Goal: Register for event/course

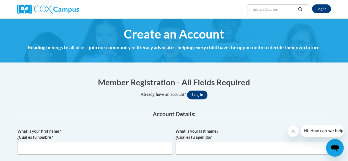
scroll to position [42, 0]
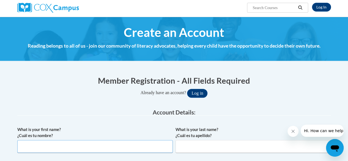
click at [100, 144] on input "What is your first name? ¿Cuál es tu nombre?" at bounding box center [94, 146] width 155 height 13
type input "[PERSON_NAME]"
click at [236, 145] on input "What is your last name? ¿Cuál es tu apellido?" at bounding box center [252, 146] width 155 height 13
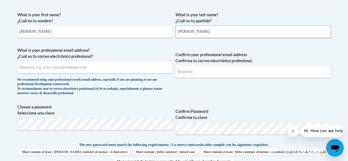
scroll to position [165, 0]
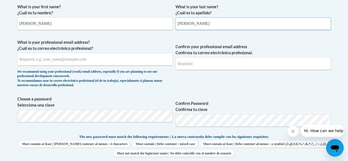
type input "[PERSON_NAME]"
click at [142, 60] on input "What is your professional email address? ¿Cuál es tu correo electrónico profesi…" at bounding box center [94, 59] width 155 height 13
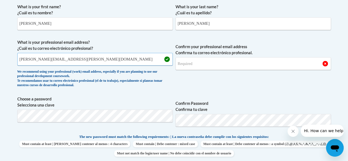
type input "[PERSON_NAME][EMAIL_ADDRESS][PERSON_NAME][DOMAIN_NAME]"
click at [252, 64] on input "Confirm your professional email address Confirma tu correo electrónico profesio…" at bounding box center [252, 63] width 155 height 13
drag, startPoint x: 89, startPoint y: 61, endPoint x: 14, endPoint y: 57, distance: 74.9
click at [14, 57] on div "Member Registration - All Fields Required Already have an account? Log in Prefe…" at bounding box center [174, 164] width 322 height 434
click at [235, 62] on input "Confirm your professional email address Confirma tu correo electrónico profesio…" at bounding box center [252, 63] width 155 height 13
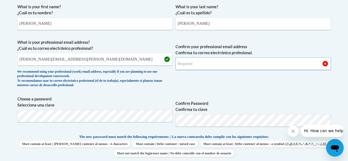
click at [235, 62] on input "Confirm your professional email address Confirma tu correo electrónico profesio…" at bounding box center [252, 63] width 155 height 13
type input "[PERSON_NAME][EMAIL_ADDRESS][PERSON_NAME][DOMAIN_NAME]"
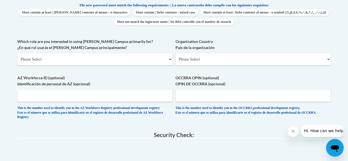
scroll to position [301, 0]
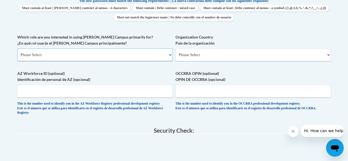
click at [156, 54] on select "Please Select College/University | Colegio/Universidad Community/Nonprofit Part…" at bounding box center [94, 54] width 155 height 13
select select "fbf2d438-af2f-41f8-98f1-81c410e29de3"
click at [17, 48] on select "Please Select College/University | Colegio/Universidad Community/Nonprofit Part…" at bounding box center [94, 54] width 155 height 13
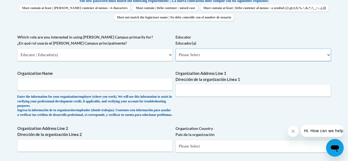
click at [282, 52] on select "Please Select Early Learning/Daycare Teacher/Family Home Care Provider | Maestr…" at bounding box center [252, 54] width 155 height 13
click at [175, 48] on select "Please Select Early Learning/Daycare Teacher/Family Home Care Provider | Maestr…" at bounding box center [252, 54] width 155 height 13
click at [255, 51] on select "Please Select Early Learning/Daycare Teacher/Family Home Care Provider | Maestr…" at bounding box center [252, 54] width 155 height 13
select select "8e40623d-54d0-45cd-9f92-5df65cd3f8cf"
click at [175, 48] on select "Please Select Early Learning/Daycare Teacher/Family Home Care Provider | Maestr…" at bounding box center [252, 54] width 155 height 13
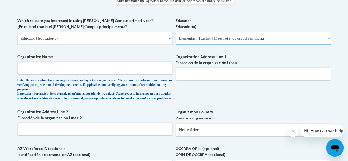
scroll to position [322, 0]
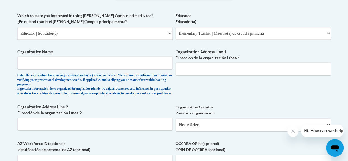
click at [149, 53] on label "Organization Name" at bounding box center [94, 52] width 155 height 6
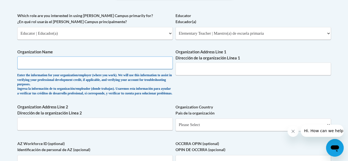
click at [149, 56] on input "Organization Name" at bounding box center [94, 62] width 155 height 13
type input "Muscogee county School District"
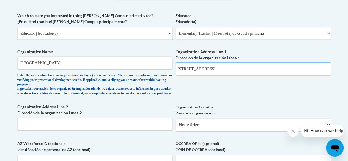
type input "2190 Macon Road"
select select "ad49bcad-a171-4b2e-b99c-48b446064914"
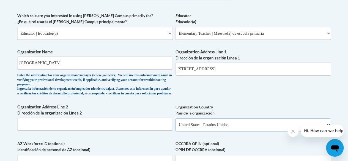
select select
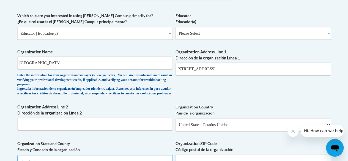
scroll to position [333, 0]
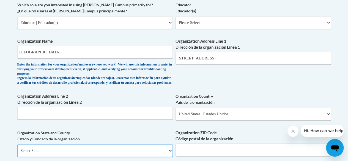
select select "Georgia"
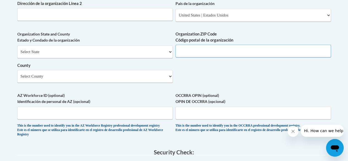
click at [217, 52] on input "Organization ZIP Code Código postal de la organización" at bounding box center [252, 51] width 155 height 13
type input "31907"
click at [156, 83] on select "Select County Appling Atkinson Bacon Baker Baldwin Banks Barrow Bartow Ben Hill…" at bounding box center [94, 76] width 155 height 13
select select "Muscogee"
click at [17, 74] on select "Select County Appling Atkinson Bacon Baker Baldwin Banks Barrow Bartow Ben Hill…" at bounding box center [94, 76] width 155 height 13
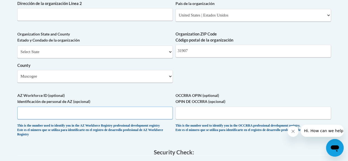
click at [140, 116] on input "AZ Workforce ID (optional) Identificación de personal de AZ (opcional)" at bounding box center [94, 112] width 155 height 13
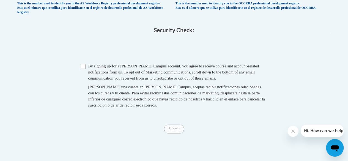
scroll to position [565, 0]
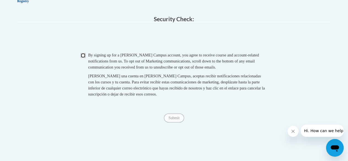
click at [82, 58] on input "Checkbox" at bounding box center [83, 55] width 5 height 5
checkbox input "true"
click at [167, 122] on input "Submit" at bounding box center [174, 118] width 20 height 9
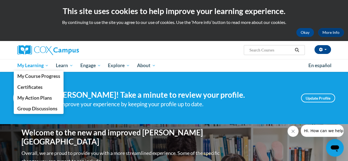
click at [41, 67] on span "My Learning" at bounding box center [33, 65] width 32 height 7
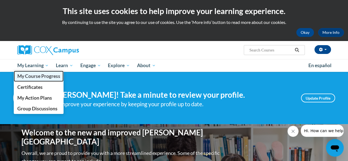
click at [43, 75] on span "My Course Progress" at bounding box center [38, 76] width 43 height 6
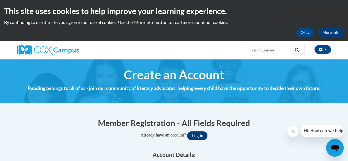
type input "[PERSON_NAME][EMAIL_ADDRESS][PERSON_NAME][DOMAIN_NAME]"
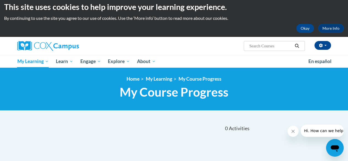
scroll to position [3, 0]
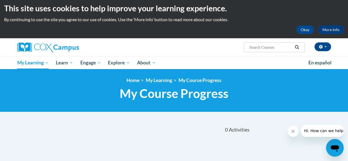
click at [274, 50] on input "Search..." at bounding box center [271, 47] width 44 height 7
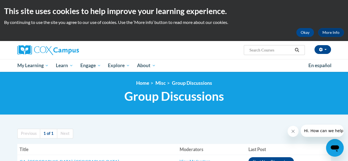
click at [279, 49] on input "Search..." at bounding box center [271, 50] width 44 height 7
click at [263, 53] on input "Search..." at bounding box center [271, 50] width 44 height 7
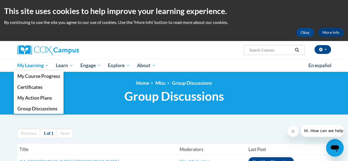
click at [39, 67] on span "My Learning" at bounding box center [33, 65] width 32 height 7
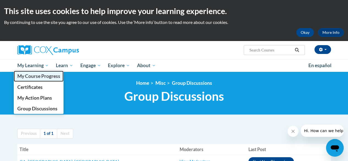
click at [38, 76] on span "My Course Progress" at bounding box center [38, 76] width 43 height 6
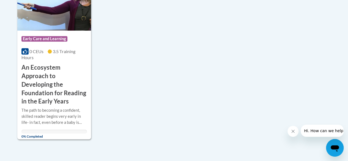
scroll to position [166, 0]
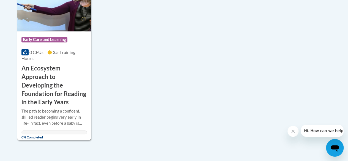
click at [51, 85] on h3 "An Ecosystem Approach to Developing the Foundation for Reading in the Early Yea…" at bounding box center [53, 85] width 65 height 42
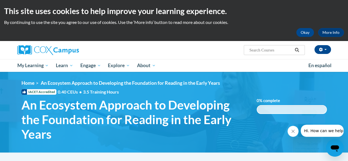
click at [266, 49] on input "Search..." at bounding box center [271, 50] width 44 height 7
type input "reading comprehension"
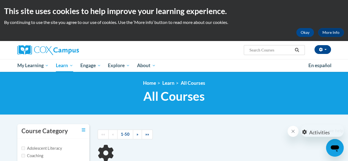
type input "reading comprehension"
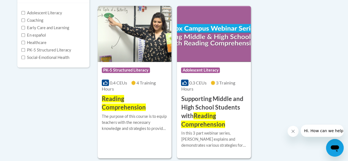
scroll to position [134, 0]
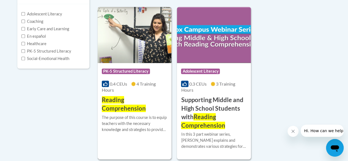
click at [119, 73] on span "PK-5 Structured Literacy" at bounding box center [126, 71] width 48 height 6
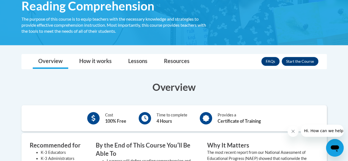
scroll to position [98, 0]
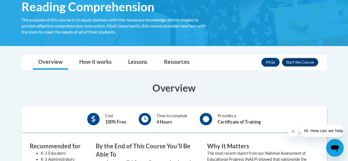
click at [295, 61] on button "Enroll" at bounding box center [300, 62] width 37 height 9
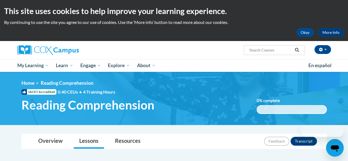
click at [279, 47] on input "Search..." at bounding box center [271, 50] width 44 height 7
type input "oral language"
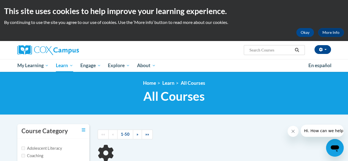
type input "oral language"
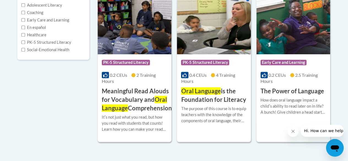
scroll to position [148, 0]
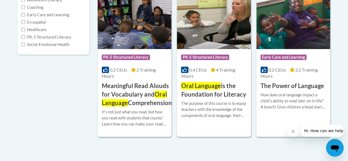
click at [220, 90] on h3 "Oral Language is the Foundation for Literacy" at bounding box center [213, 90] width 65 height 17
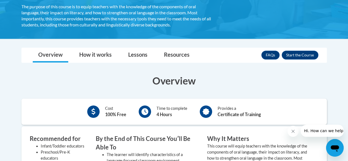
scroll to position [141, 0]
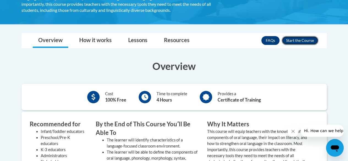
click at [306, 40] on button "Enroll" at bounding box center [300, 40] width 37 height 9
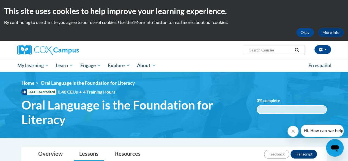
click at [277, 51] on input "Search..." at bounding box center [271, 50] width 44 height 7
type input "alphabet"
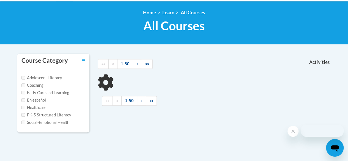
type input "alphabet"
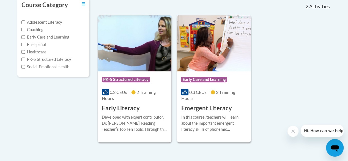
scroll to position [125, 0]
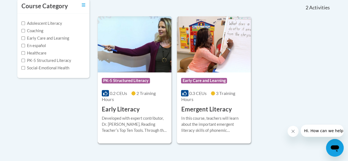
click at [113, 107] on h3 "Early Literacy" at bounding box center [121, 109] width 38 height 9
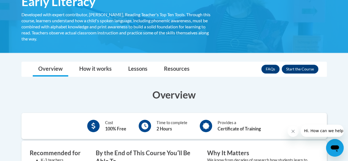
scroll to position [106, 0]
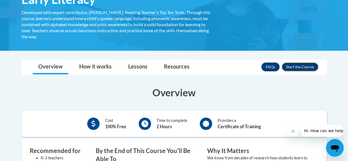
click at [308, 66] on button "Enroll" at bounding box center [300, 66] width 37 height 9
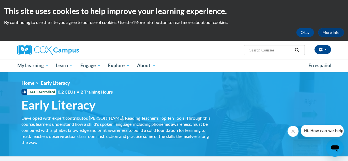
click at [266, 48] on input "Search..." at bounding box center [271, 50] width 44 height 7
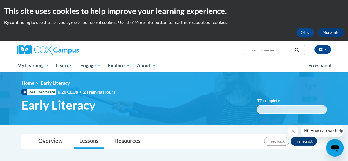
drag, startPoint x: 0, startPoint y: 0, endPoint x: 266, endPoint y: 48, distance: 270.7
click at [266, 48] on input "Search..." at bounding box center [271, 50] width 44 height 7
type input "knowledge"
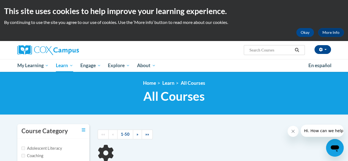
type input "knowledge"
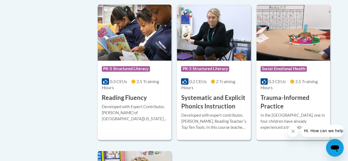
scroll to position [435, 0]
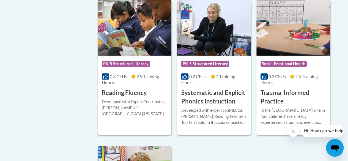
click at [149, 95] on div "Course Category: PK-5 Structured Literacy 0.3 CEUs 2.5 Training Hours COURSE Re…" at bounding box center [135, 76] width 74 height 41
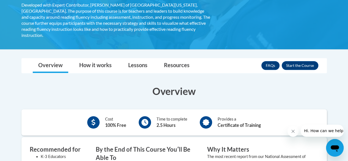
scroll to position [118, 0]
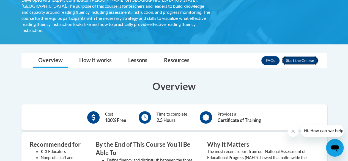
click at [304, 56] on button "Enroll" at bounding box center [300, 60] width 37 height 9
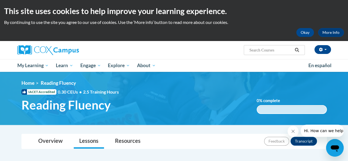
click at [276, 50] on input "Search..." at bounding box center [271, 50] width 44 height 7
type input "instructional"
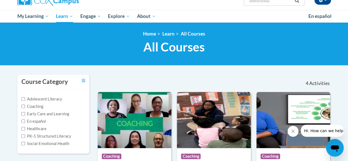
scroll to position [50, 0]
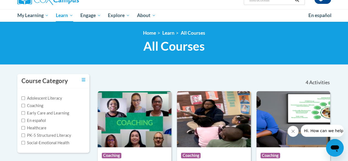
click at [280, 1] on input "instructional" at bounding box center [271, 0] width 44 height 7
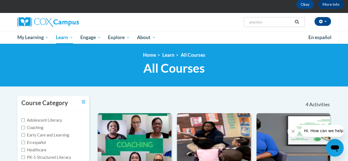
type input "practices"
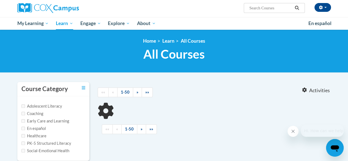
type input "practices"
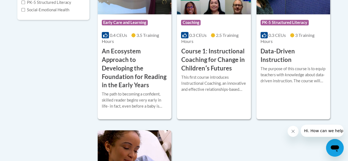
scroll to position [171, 0]
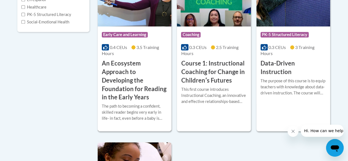
click at [142, 86] on h3 "An Ecosystem Approach to Developing the Foundation for Reading in the Early Yea…" at bounding box center [134, 80] width 65 height 42
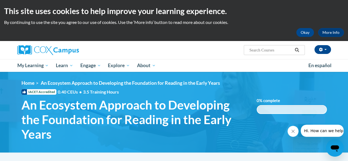
click at [263, 48] on input "Search..." at bounding box center [271, 50] width 44 height 7
type input "meaningful"
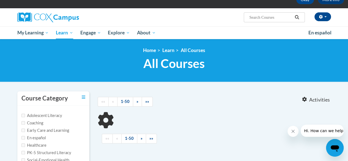
type input "meaningful"
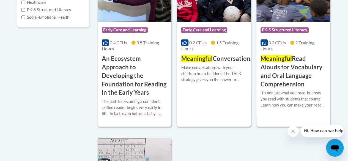
scroll to position [182, 0]
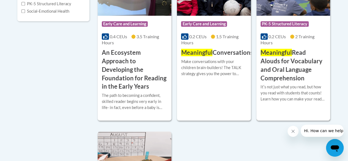
click at [295, 76] on h3 "Meaningful Read Alouds for Vocabulary and Oral Language Comprehension" at bounding box center [292, 65] width 65 height 34
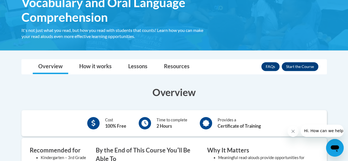
scroll to position [120, 0]
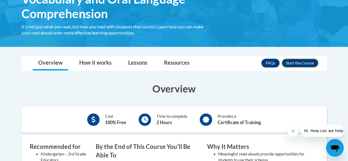
click at [310, 63] on button "Enroll" at bounding box center [300, 63] width 37 height 9
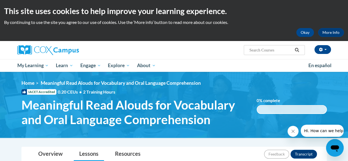
click at [270, 49] on input "Search..." at bounding box center [271, 50] width 44 height 7
type input "systematic"
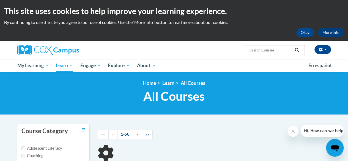
type input "systematic"
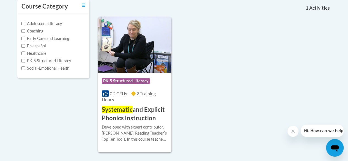
scroll to position [127, 0]
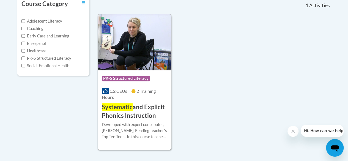
click at [142, 107] on h3 "Systematic and Explicit Phonics Instruction" at bounding box center [134, 111] width 65 height 17
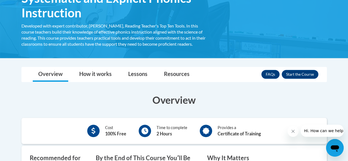
scroll to position [113, 0]
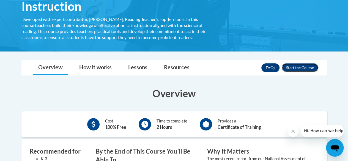
click at [302, 70] on button "Enroll" at bounding box center [300, 67] width 37 height 9
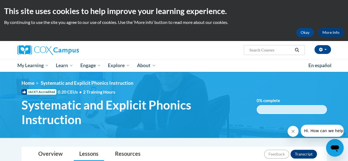
click at [266, 50] on input "Search..." at bounding box center [271, 50] width 44 height 7
type input "alphabet"
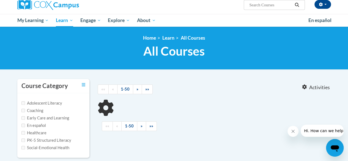
type input "alphabet"
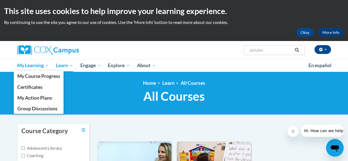
click at [43, 64] on span "My Learning" at bounding box center [33, 65] width 32 height 7
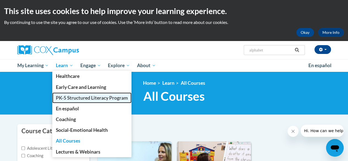
click at [82, 94] on link "PK-5 Structured Literacy Program" at bounding box center [91, 97] width 79 height 11
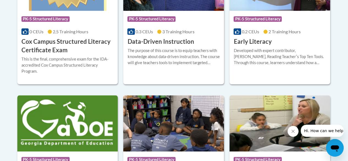
scroll to position [297, 0]
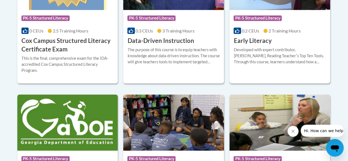
click at [278, 43] on div "Course Category: PK-5 Structured Literacy 0.2 CEUs 2 Training Hours COURSE Earl…" at bounding box center [279, 27] width 101 height 35
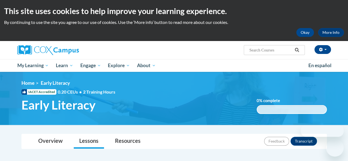
click at [348, 33] on html "This site uses cookies to help improve your learning experience. By continuing …" at bounding box center [174, 80] width 348 height 161
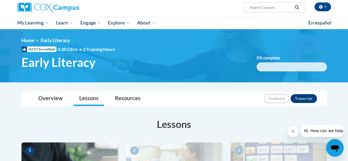
scroll to position [42, 0]
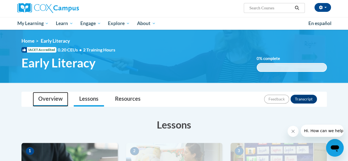
click at [45, 95] on link "Overview" at bounding box center [50, 99] width 35 height 15
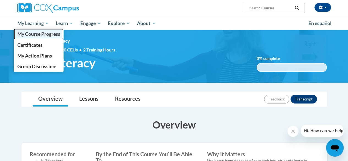
click at [38, 34] on span "My Course Progress" at bounding box center [38, 34] width 43 height 6
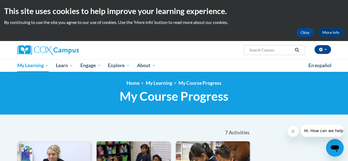
click at [270, 50] on input "Search..." at bounding box center [271, 50] width 44 height 7
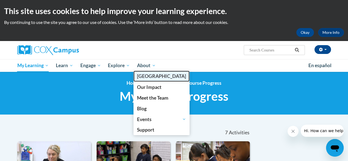
click at [151, 75] on span "[GEOGRAPHIC_DATA]" at bounding box center [161, 76] width 49 height 6
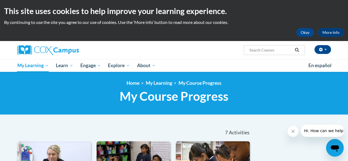
click at [263, 48] on input "Search..." at bounding box center [271, 50] width 44 height 7
type input "instructional"
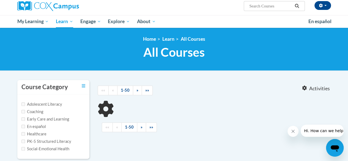
type input "instructional"
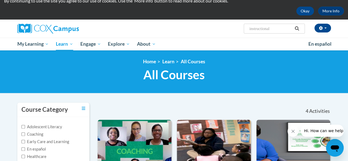
scroll to position [7, 0]
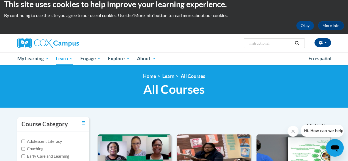
drag, startPoint x: 283, startPoint y: 43, endPoint x: 221, endPoint y: 41, distance: 61.9
click at [221, 41] on div "Rachel Kennedy (Eastern Daylight Time GMT-0400 ) My Profile Inbox My Transcript…" at bounding box center [227, 41] width 215 height 14
type input "practices"
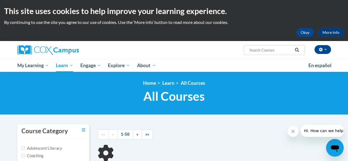
type input "practices"
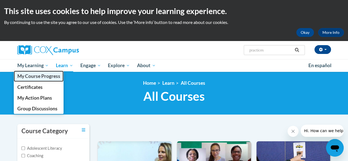
click at [34, 76] on span "My Course Progress" at bounding box center [38, 76] width 43 height 6
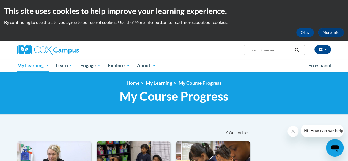
click at [263, 49] on input "Search..." at bounding box center [271, 50] width 44 height 7
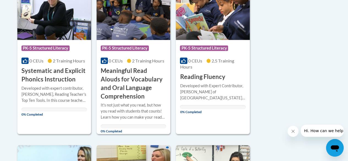
scroll to position [159, 0]
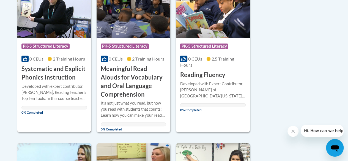
click at [62, 83] on div at bounding box center [53, 83] width 65 height 0
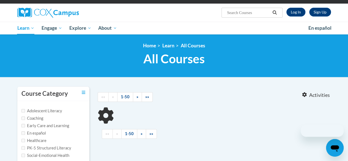
type input "practices"
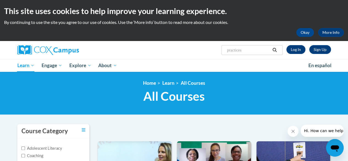
click at [298, 50] on link "Log In" at bounding box center [295, 49] width 19 height 9
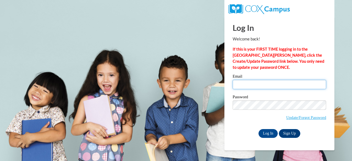
click at [264, 82] on input "Email" at bounding box center [280, 84] width 94 height 9
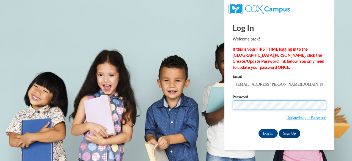
type input "[PERSON_NAME][EMAIL_ADDRESS][PERSON_NAME][DOMAIN_NAME]"
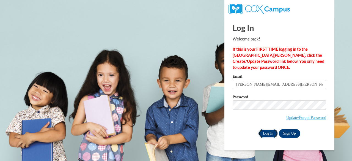
click at [268, 135] on input "Log In" at bounding box center [268, 133] width 19 height 9
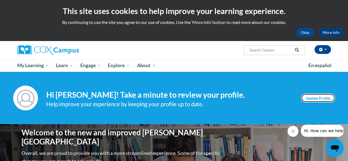
click at [328, 99] on link "Update Profile" at bounding box center [318, 98] width 34 height 9
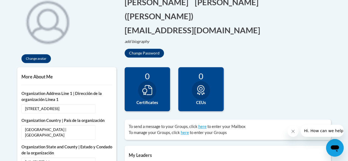
scroll to position [136, 0]
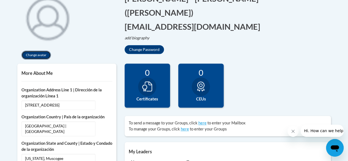
click at [40, 56] on button "Change avatar" at bounding box center [35, 55] width 29 height 9
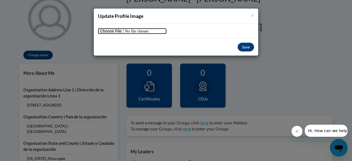
click at [114, 33] on input "file" at bounding box center [132, 31] width 69 height 6
type input "C:\fakepath\kennedy.jpg"
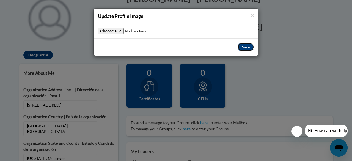
click at [243, 51] on button "Save" at bounding box center [246, 47] width 17 height 9
click at [247, 48] on button "Save" at bounding box center [246, 47] width 17 height 9
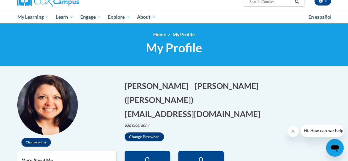
scroll to position [0, 0]
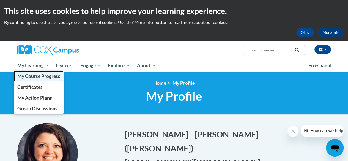
click at [36, 74] on span "My Course Progress" at bounding box center [38, 76] width 43 height 6
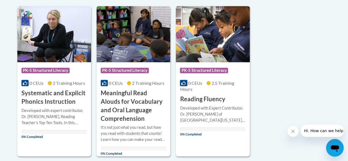
scroll to position [139, 0]
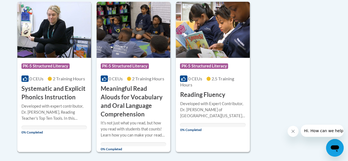
click at [62, 94] on h3 "Systematic and Explicit Phonics Instruction" at bounding box center [53, 92] width 65 height 17
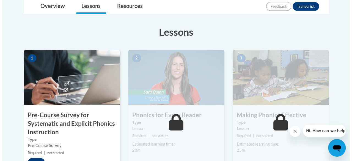
scroll to position [226, 0]
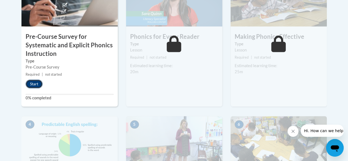
click at [35, 85] on button "Start" at bounding box center [34, 83] width 17 height 9
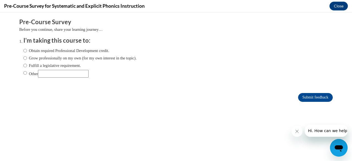
scroll to position [0, 0]
click at [93, 52] on label "Obtain required Professional Development credit." at bounding box center [66, 51] width 86 height 6
click at [27, 52] on input "Obtain required Professional Development credit." at bounding box center [25, 51] width 4 height 6
radio input "true"
click at [311, 99] on input "Submit feedback" at bounding box center [315, 97] width 35 height 9
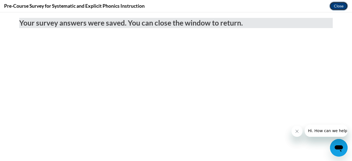
click at [340, 9] on button "Close" at bounding box center [338, 6] width 18 height 9
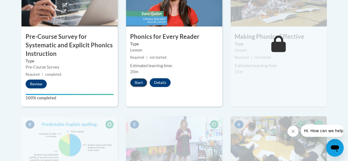
click at [142, 81] on button "Start" at bounding box center [138, 82] width 17 height 9
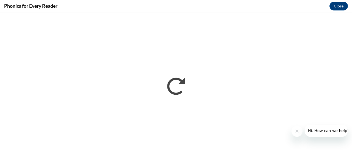
scroll to position [226, 0]
